Goal: Information Seeking & Learning: Learn about a topic

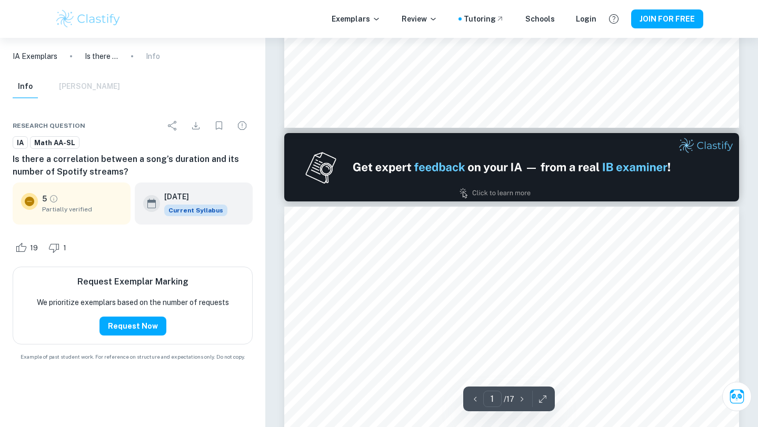
type input "2"
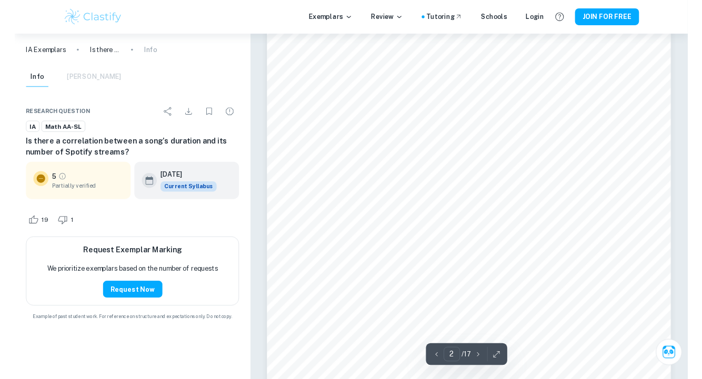
scroll to position [781, 0]
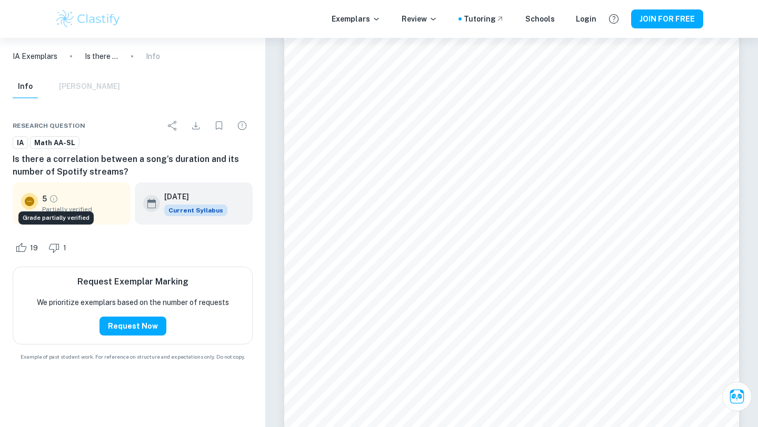
click at [53, 200] on icon "Grade partially verified" at bounding box center [53, 198] width 9 height 9
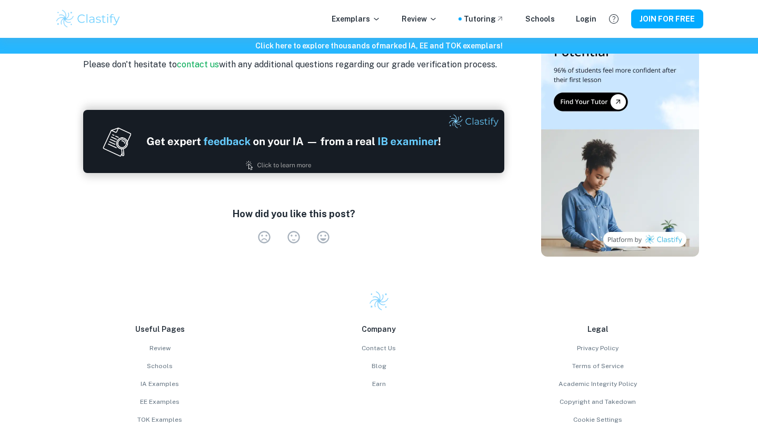
scroll to position [1728, 0]
